Goal: Check status

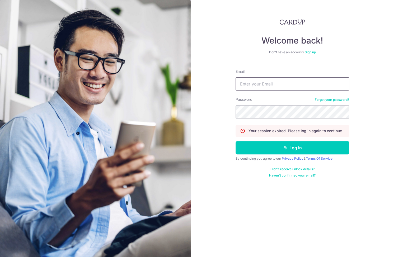
click at [311, 84] on input "Email" at bounding box center [292, 83] width 114 height 13
type input "[EMAIL_ADDRESS][DOMAIN_NAME]"
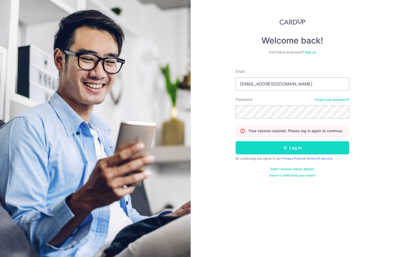
click at [278, 146] on button "Log in" at bounding box center [292, 147] width 114 height 13
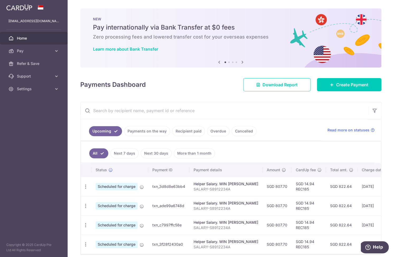
click at [162, 133] on link "Payments on the way" at bounding box center [147, 131] width 46 height 10
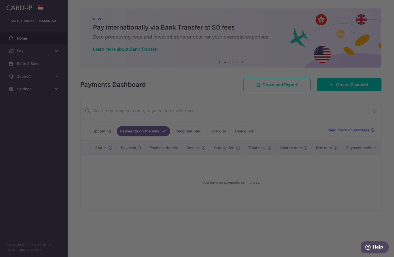
click at [248, 129] on iframe "Popup CTA" at bounding box center [197, 128] width 132 height 157
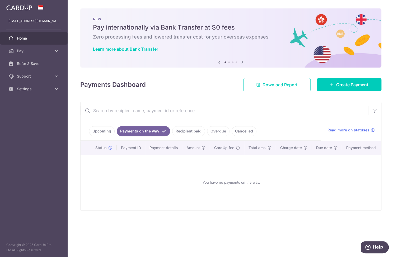
click at [239, 132] on link "Cancelled" at bounding box center [243, 131] width 25 height 10
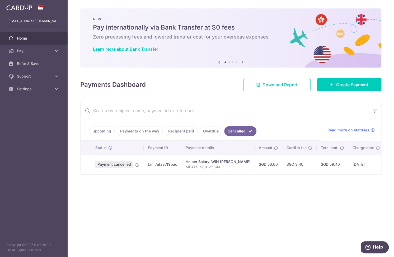
click at [210, 132] on link "Overdue" at bounding box center [211, 131] width 22 height 10
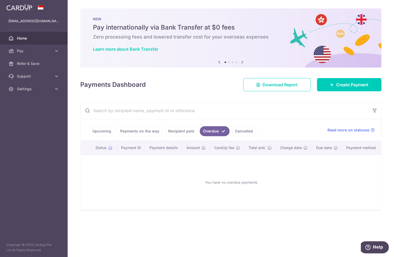
click at [176, 134] on link "Recipient paid" at bounding box center [181, 131] width 33 height 10
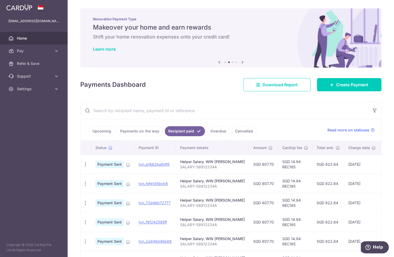
scroll to position [0, 63]
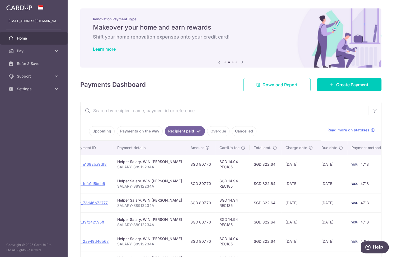
click at [151, 132] on link "Payments on the way" at bounding box center [140, 131] width 46 height 10
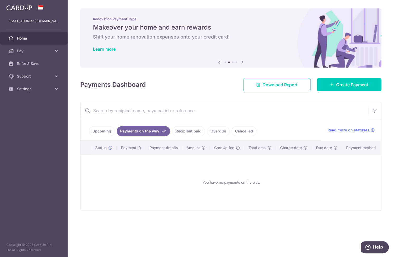
click at [101, 131] on link "Upcoming" at bounding box center [102, 131] width 26 height 10
